Goal: Transaction & Acquisition: Purchase product/service

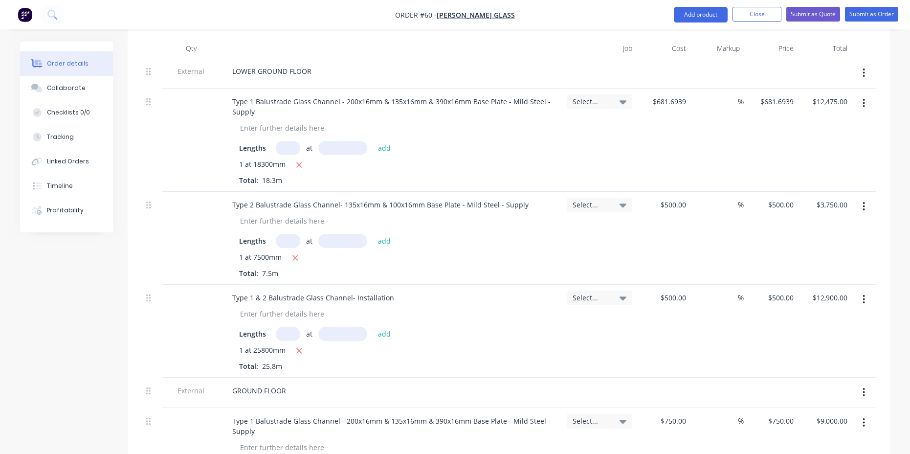
scroll to position [392, 0]
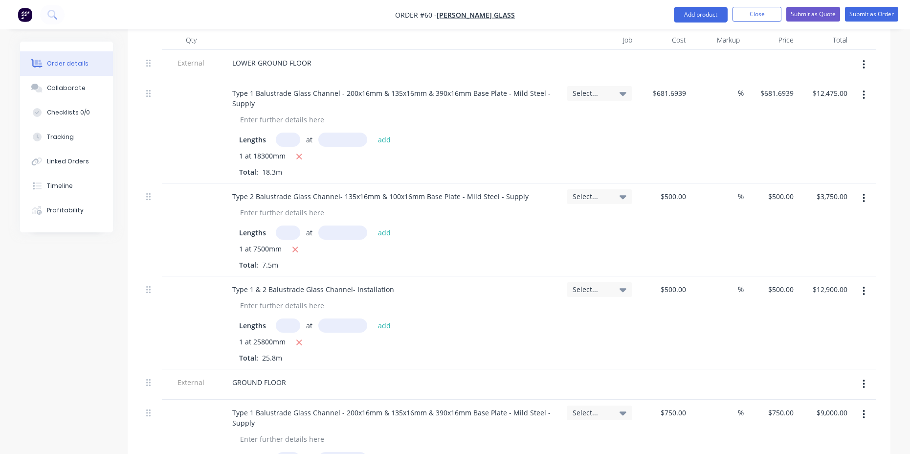
click at [279, 133] on input "text" at bounding box center [288, 140] width 24 height 14
type input "1"
click at [344, 133] on input "text" at bounding box center [342, 140] width 49 height 14
type input "18300mm"
click at [385, 133] on button "add" at bounding box center [384, 139] width 23 height 13
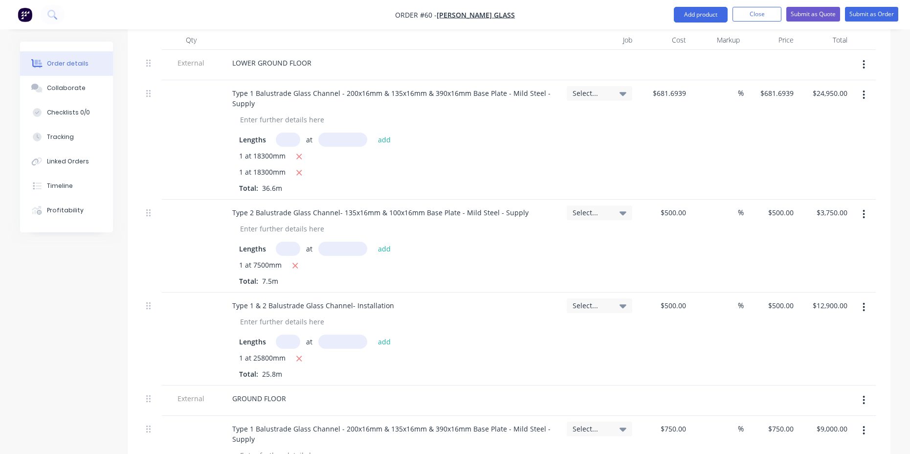
drag, startPoint x: 298, startPoint y: 130, endPoint x: 301, endPoint y: 136, distance: 7.3
click at [299, 154] on icon "button" at bounding box center [299, 156] width 5 height 5
type input "$12,475.00"
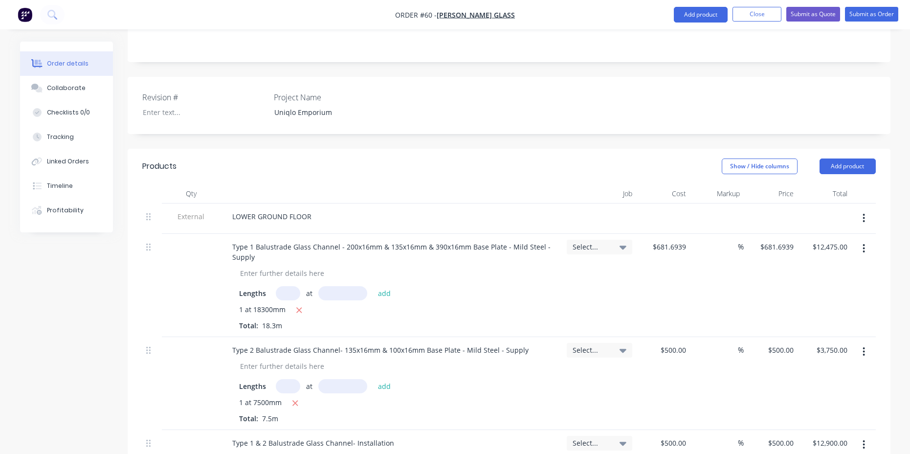
scroll to position [229, 0]
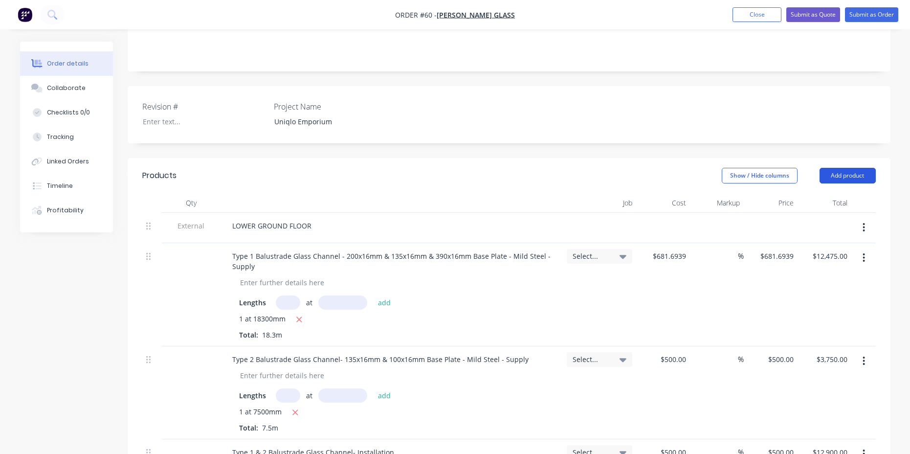
click at [832, 168] on button "Add product" at bounding box center [848, 176] width 56 height 16
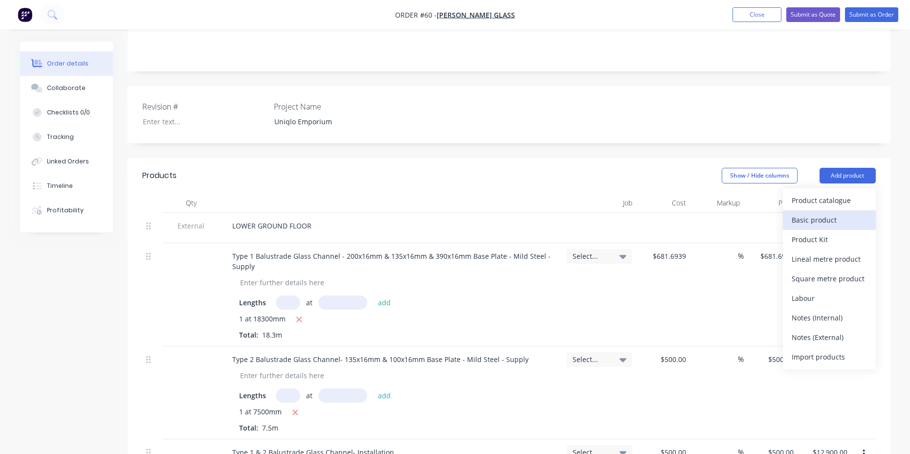
click at [805, 213] on div "Basic product" at bounding box center [829, 220] width 75 height 14
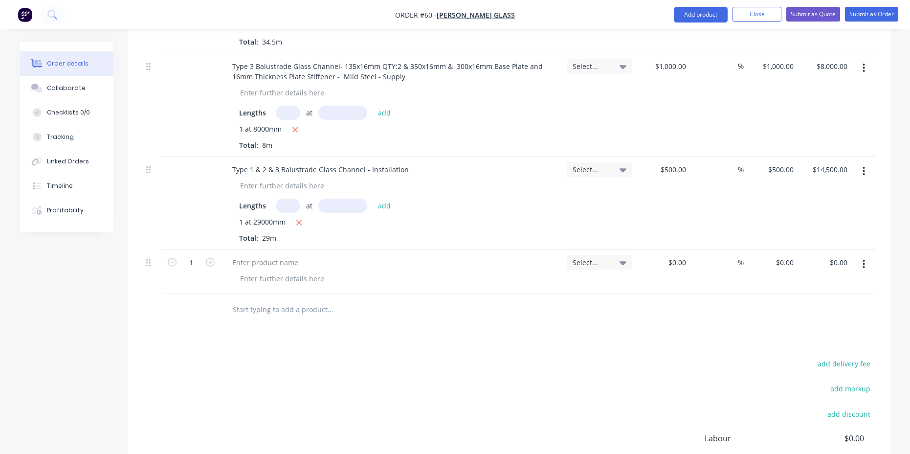
scroll to position [1152, 0]
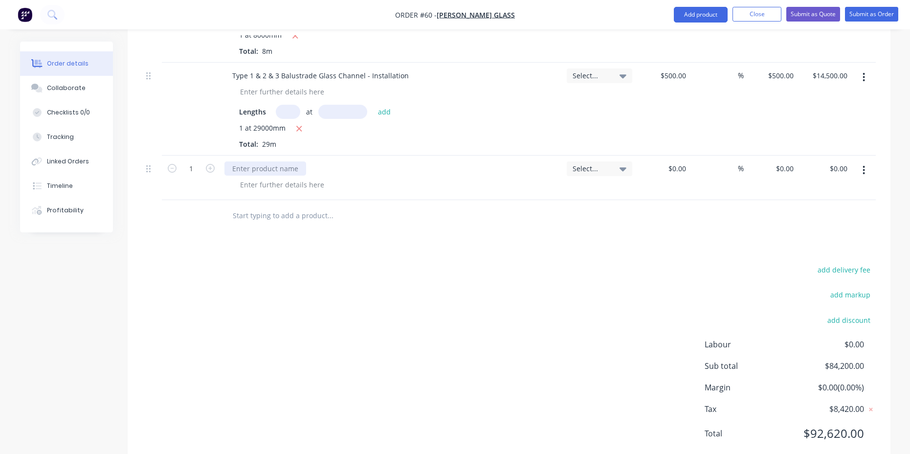
click at [261, 161] on div at bounding box center [266, 168] width 82 height 14
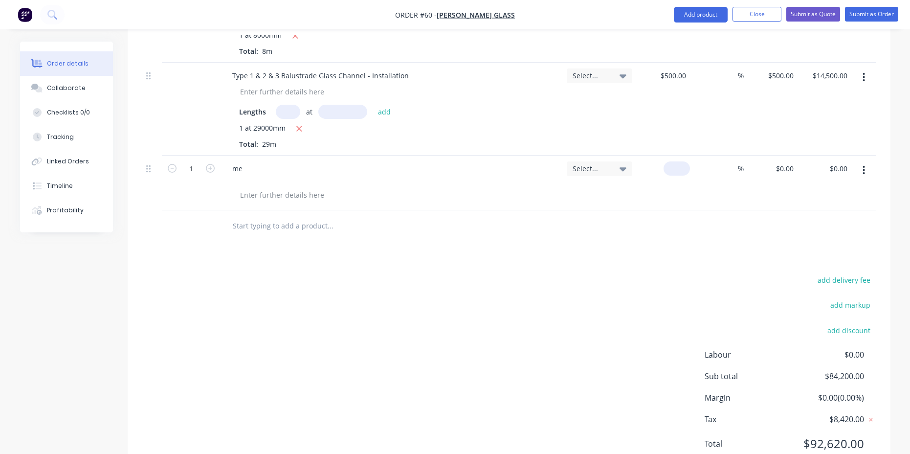
click at [675, 161] on div "$0.00" at bounding box center [677, 168] width 26 height 14
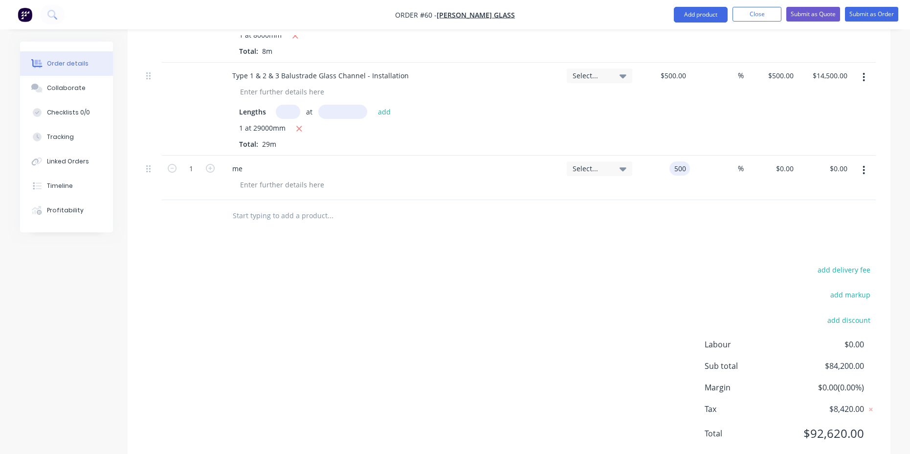
type input "$500.00"
click at [729, 161] on input at bounding box center [732, 168] width 11 height 14
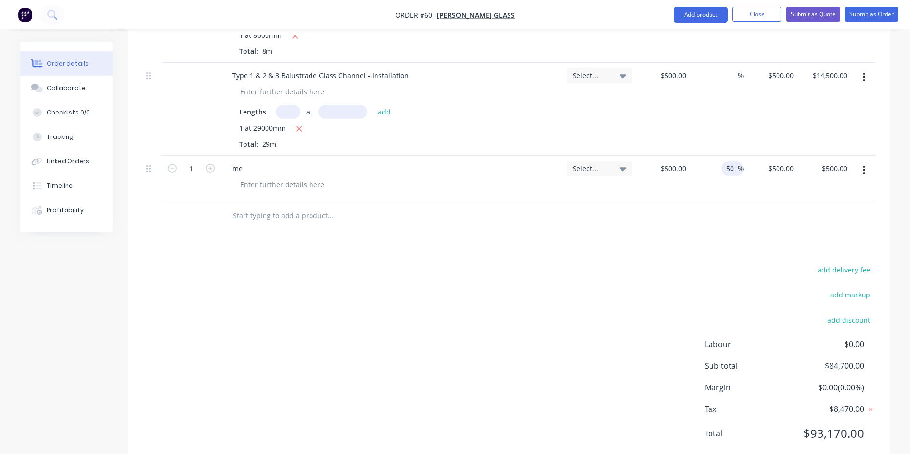
type input "50"
type input "$750.00"
click at [192, 161] on input "1" at bounding box center [191, 168] width 25 height 15
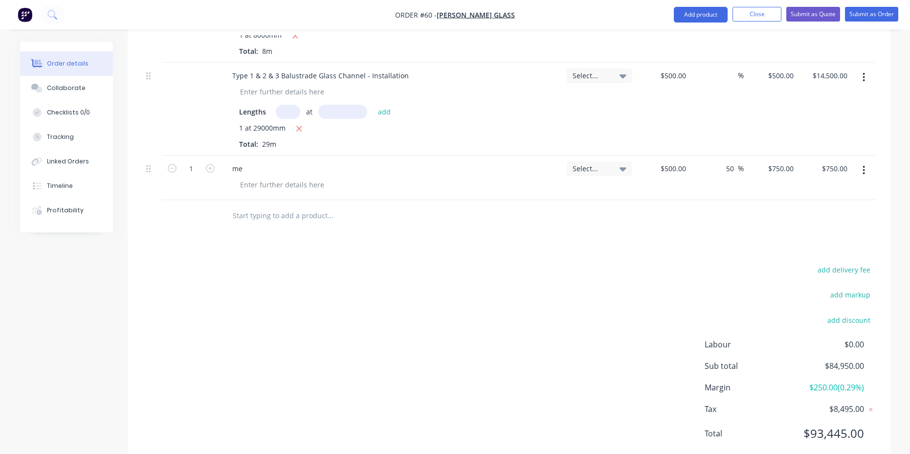
click at [203, 200] on div at bounding box center [191, 216] width 59 height 32
click at [260, 178] on div at bounding box center [282, 185] width 100 height 14
click at [516, 263] on div "add delivery fee add markup add discount Labour $0.00 Sub total $84,950.00 Marg…" at bounding box center [509, 357] width 734 height 189
click at [626, 163] on icon at bounding box center [623, 168] width 7 height 11
click at [374, 263] on div "add delivery fee add markup add discount Labour $0.00 Sub total $84,950.00 Marg…" at bounding box center [509, 357] width 734 height 189
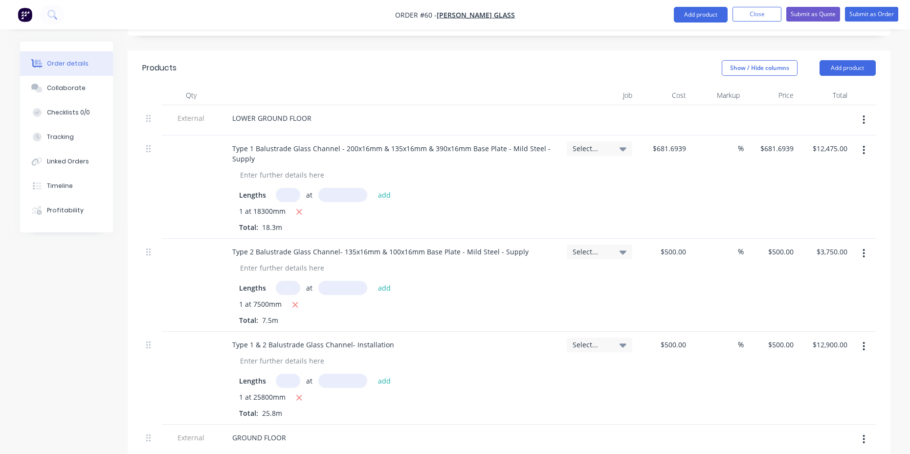
scroll to position [173, 0]
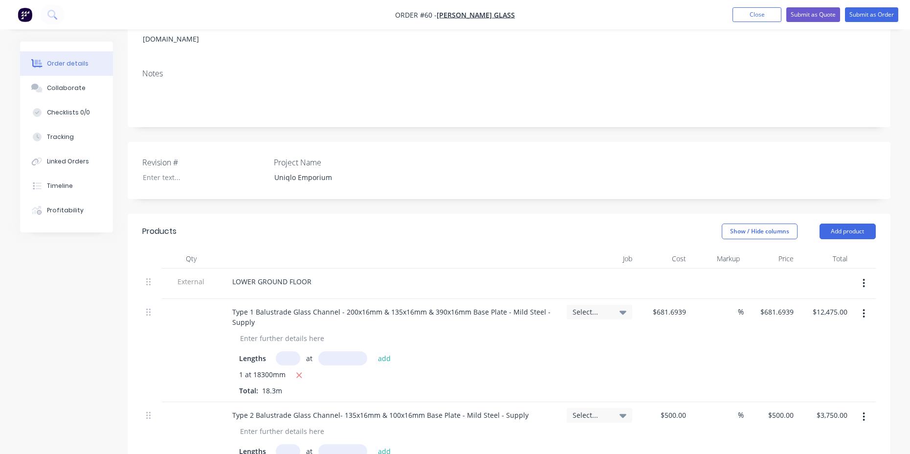
click at [620, 307] on icon at bounding box center [623, 312] width 7 height 11
click at [588, 269] on div at bounding box center [599, 284] width 73 height 30
click at [769, 224] on button "Show / Hide columns" at bounding box center [760, 232] width 76 height 16
click at [740, 235] on span at bounding box center [738, 236] width 8 height 8
click at [726, 232] on input "Job" at bounding box center [726, 232] width 0 height 0
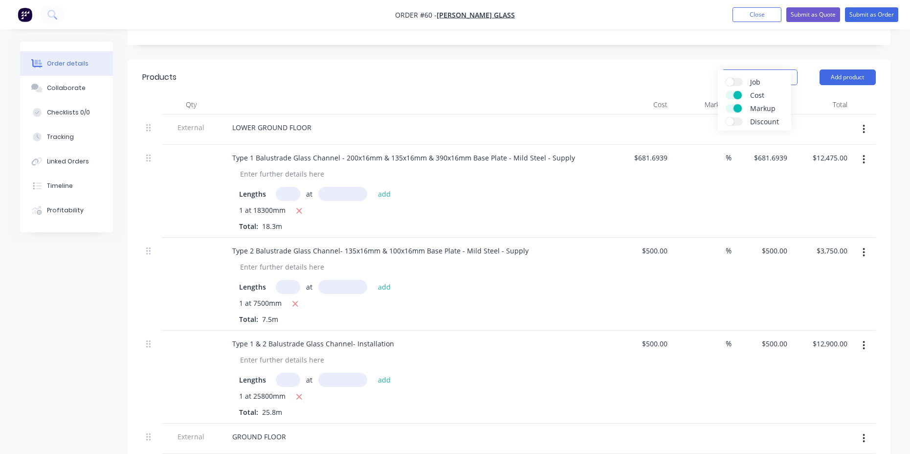
scroll to position [336, 0]
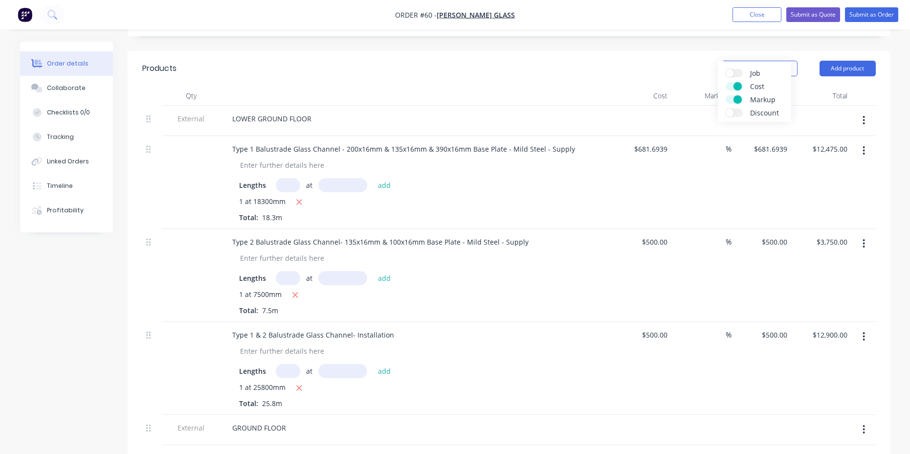
click at [627, 151] on div "$681.6939 $681.6939" at bounding box center [642, 182] width 60 height 93
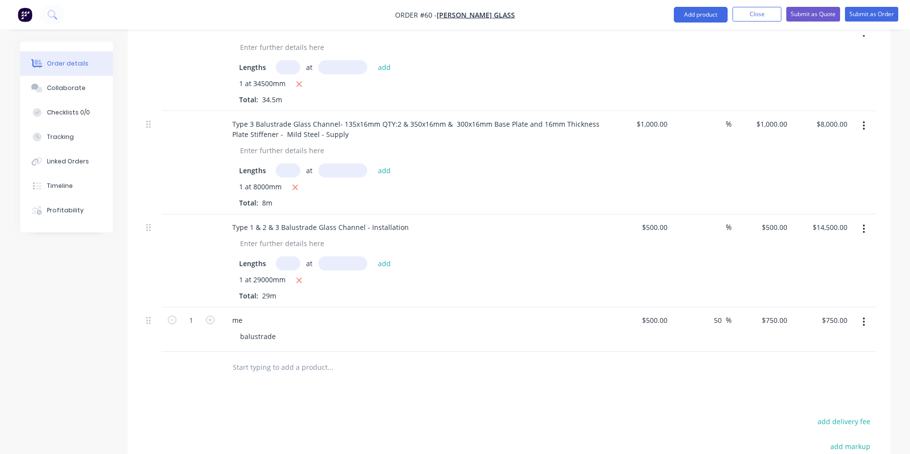
scroll to position [989, 0]
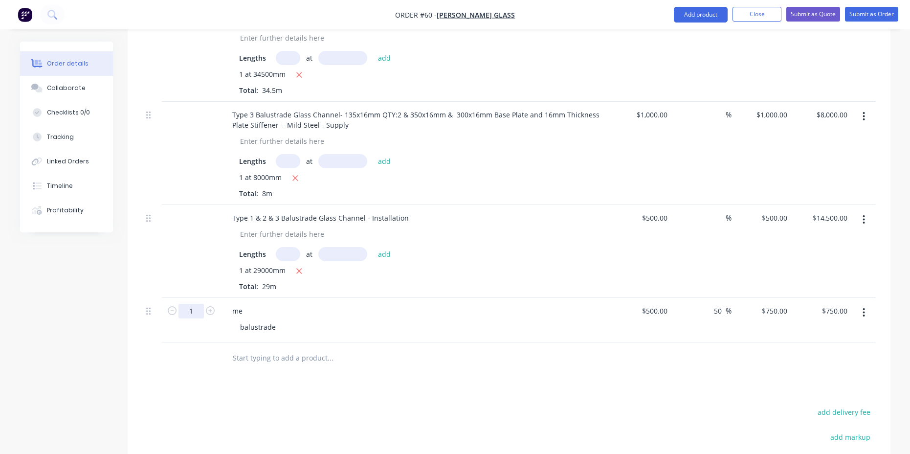
click at [191, 304] on input "1" at bounding box center [191, 311] width 25 height 15
click at [330, 304] on div "me" at bounding box center [417, 311] width 384 height 14
